Goal: Task Accomplishment & Management: Manage account settings

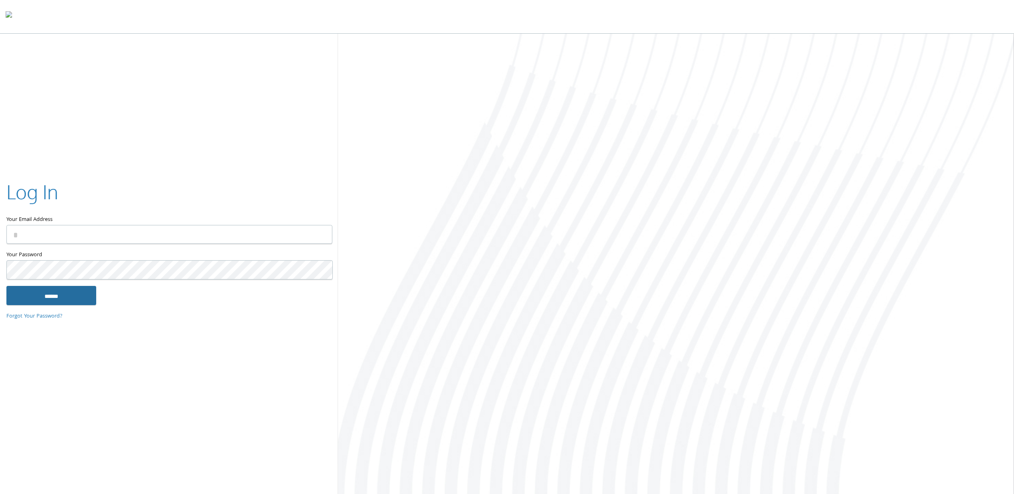
type input "**********"
click at [69, 292] on input "******" at bounding box center [51, 295] width 90 height 19
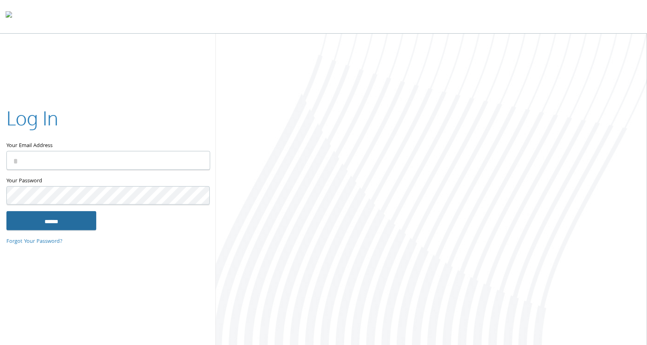
type input "**********"
click at [55, 221] on input "******" at bounding box center [51, 220] width 90 height 19
